Goal: Information Seeking & Learning: Learn about a topic

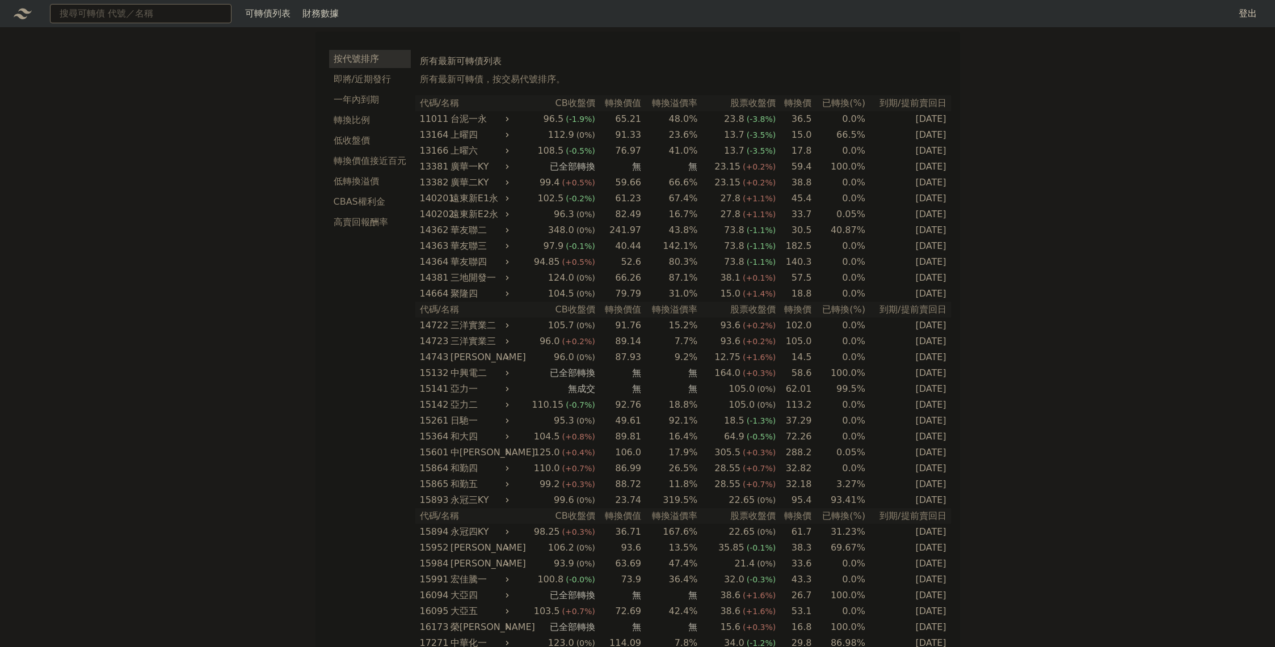
drag, startPoint x: 0, startPoint y: 0, endPoint x: 180, endPoint y: 16, distance: 180.5
click at [180, 16] on input at bounding box center [141, 13] width 182 height 19
type input "6184"
click at [130, 40] on div "61843 大豐電三" at bounding box center [95, 35] width 70 height 14
